Goal: Task Accomplishment & Management: Complete application form

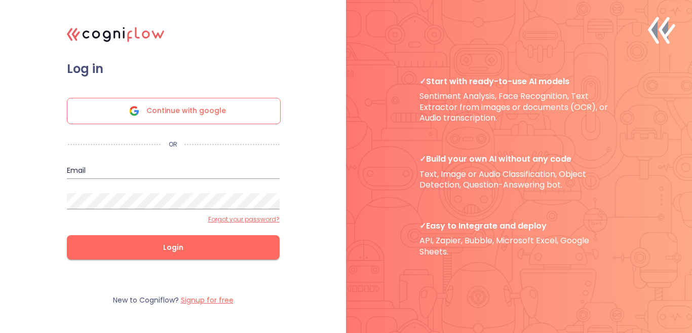
click at [166, 118] on span "Continue with google" at bounding box center [187, 110] width 80 height 25
click at [202, 298] on label "Signup for free" at bounding box center [207, 300] width 53 height 10
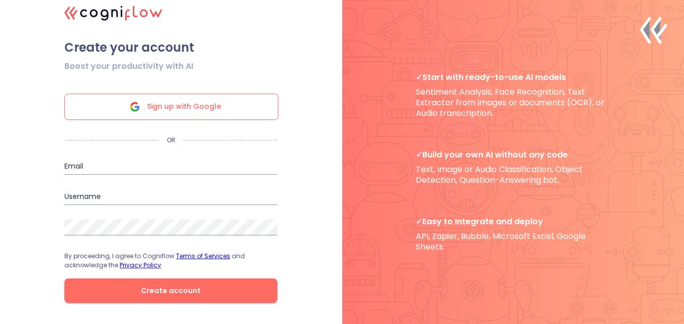
click at [100, 164] on input "email" at bounding box center [170, 167] width 213 height 16
type input "durr.sleek@gmailcom"
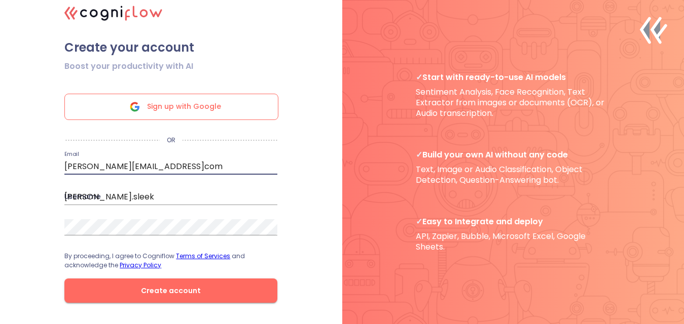
click at [135, 202] on input "durr.sleek" at bounding box center [170, 197] width 213 height 16
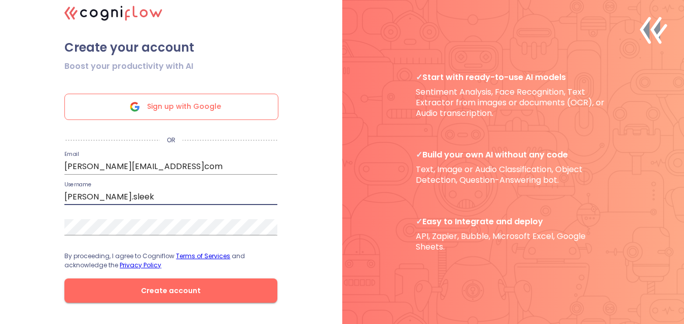
drag, startPoint x: 129, startPoint y: 201, endPoint x: 2, endPoint y: 204, distance: 126.8
click at [2, 204] on div ".cls-1{fill:#141624;}.cls-2{fill:#eb5e60;}.cls-3{fill:none;stroke:#eb5e60;strok…" at bounding box center [342, 162] width 684 height 324
type input "Doldol"
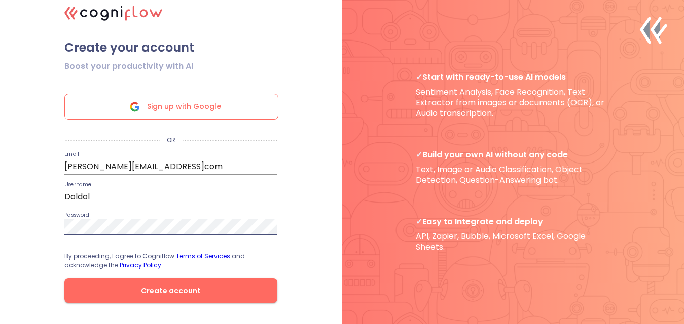
click at [136, 298] on span "Create account" at bounding box center [171, 291] width 180 height 13
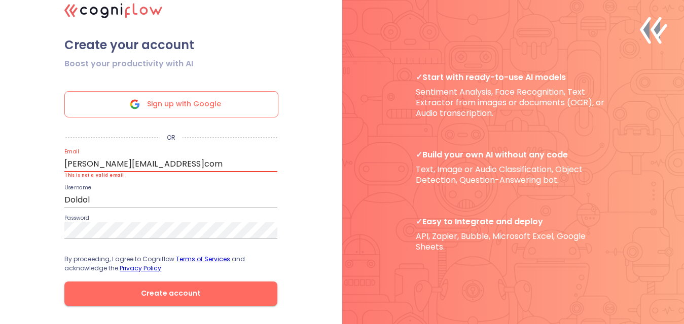
click at [136, 168] on input "durr.sleek@gmailcom" at bounding box center [170, 164] width 213 height 16
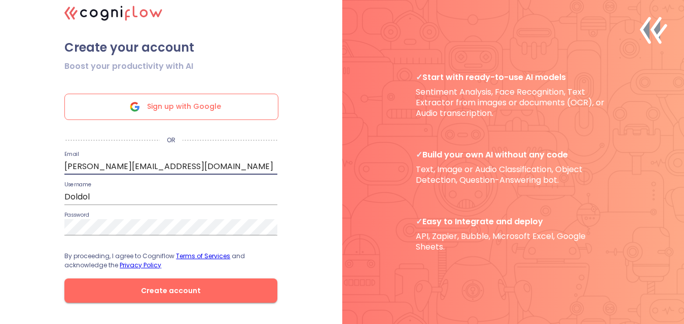
type input "[PERSON_NAME][EMAIL_ADDRESS][DOMAIN_NAME]"
click at [221, 297] on span "Create account" at bounding box center [171, 291] width 180 height 13
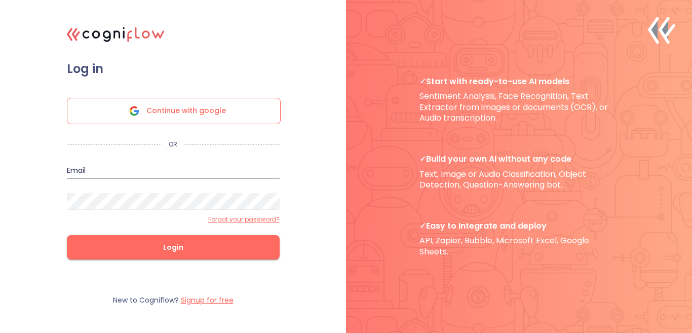
click at [338, 278] on div ".cls-1{fill:#141624;}.cls-2{fill:#eb5e60;}.cls-3{fill:none;stroke:#eb5e60;strok…" at bounding box center [346, 166] width 692 height 333
click at [218, 302] on label "Signup for free" at bounding box center [207, 300] width 53 height 10
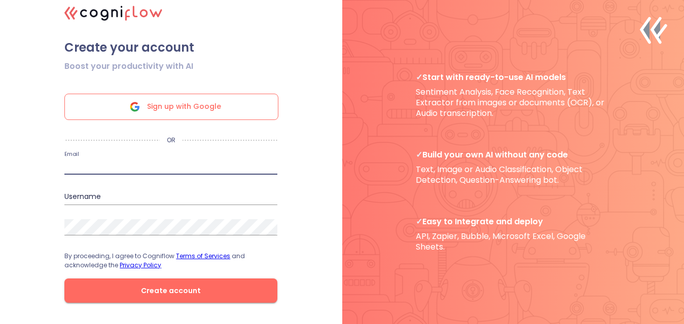
click at [130, 166] on input "email" at bounding box center [170, 167] width 213 height 16
type input "durr.sleek@gmailcom"
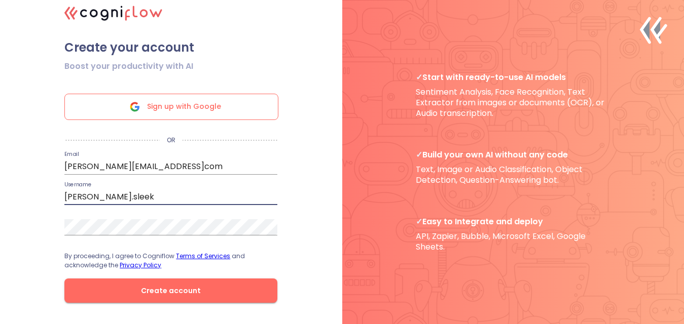
click at [123, 201] on input "durr.sleek" at bounding box center [170, 197] width 213 height 16
drag, startPoint x: 123, startPoint y: 201, endPoint x: 30, endPoint y: 198, distance: 92.3
click at [30, 198] on div ".cls-1{fill:#141624;}.cls-2{fill:#eb5e60;}.cls-3{fill:none;stroke:#eb5e60;strok…" at bounding box center [342, 162] width 684 height 324
click at [113, 202] on input "durr.sleek" at bounding box center [170, 197] width 213 height 16
type input "d"
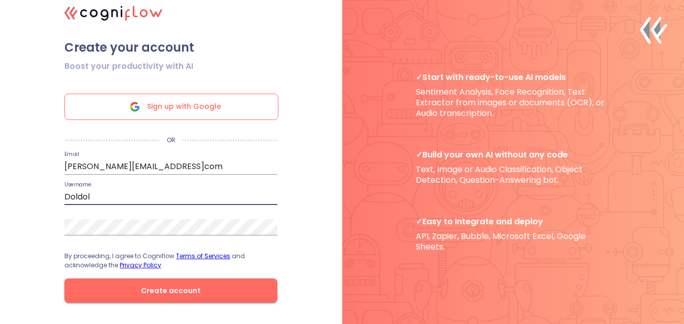
type input "Doldol"
click at [305, 262] on div ".cls-1{fill:#141624;}.cls-2{fill:#eb5e60;}.cls-3{fill:none;stroke:#eb5e60;strok…" at bounding box center [342, 162] width 684 height 324
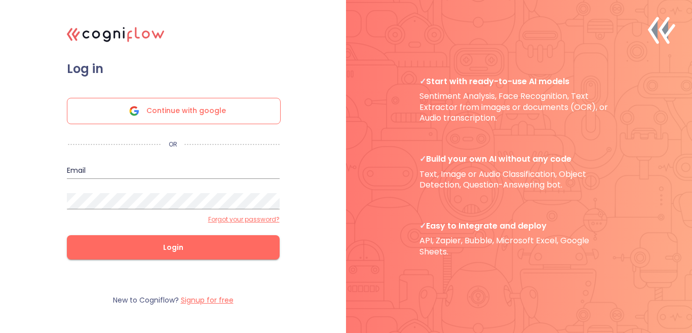
click at [99, 171] on input "email" at bounding box center [173, 171] width 213 height 16
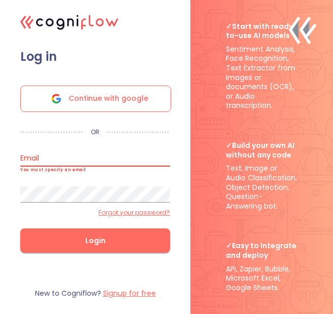
click at [1, 311] on div ".cls-1{fill:#141624;}.cls-2{fill:#eb5e60;}.cls-3{fill:none;stroke:#eb5e60;strok…" at bounding box center [166, 157] width 333 height 314
paste input "[PERSON_NAME][EMAIL_ADDRESS][DOMAIN_NAME]"
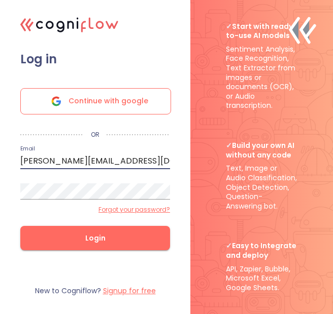
type input "[PERSON_NAME][EMAIL_ADDRESS][DOMAIN_NAME]"
click at [45, 273] on div "New to Cogniflow? Signup for free" at bounding box center [95, 291] width 190 height 41
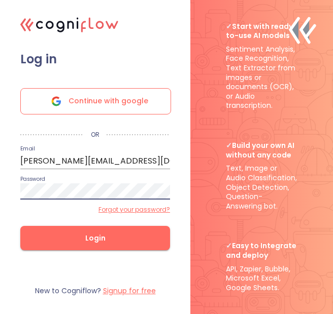
click at [94, 249] on button "Login" at bounding box center [95, 238] width 150 height 24
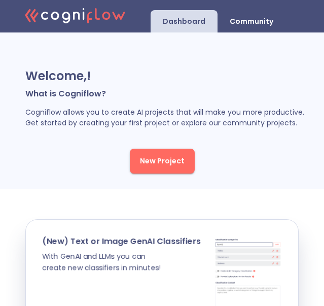
click at [166, 168] on button "New Project" at bounding box center [162, 161] width 65 height 25
